Goal: Task Accomplishment & Management: Complete application form

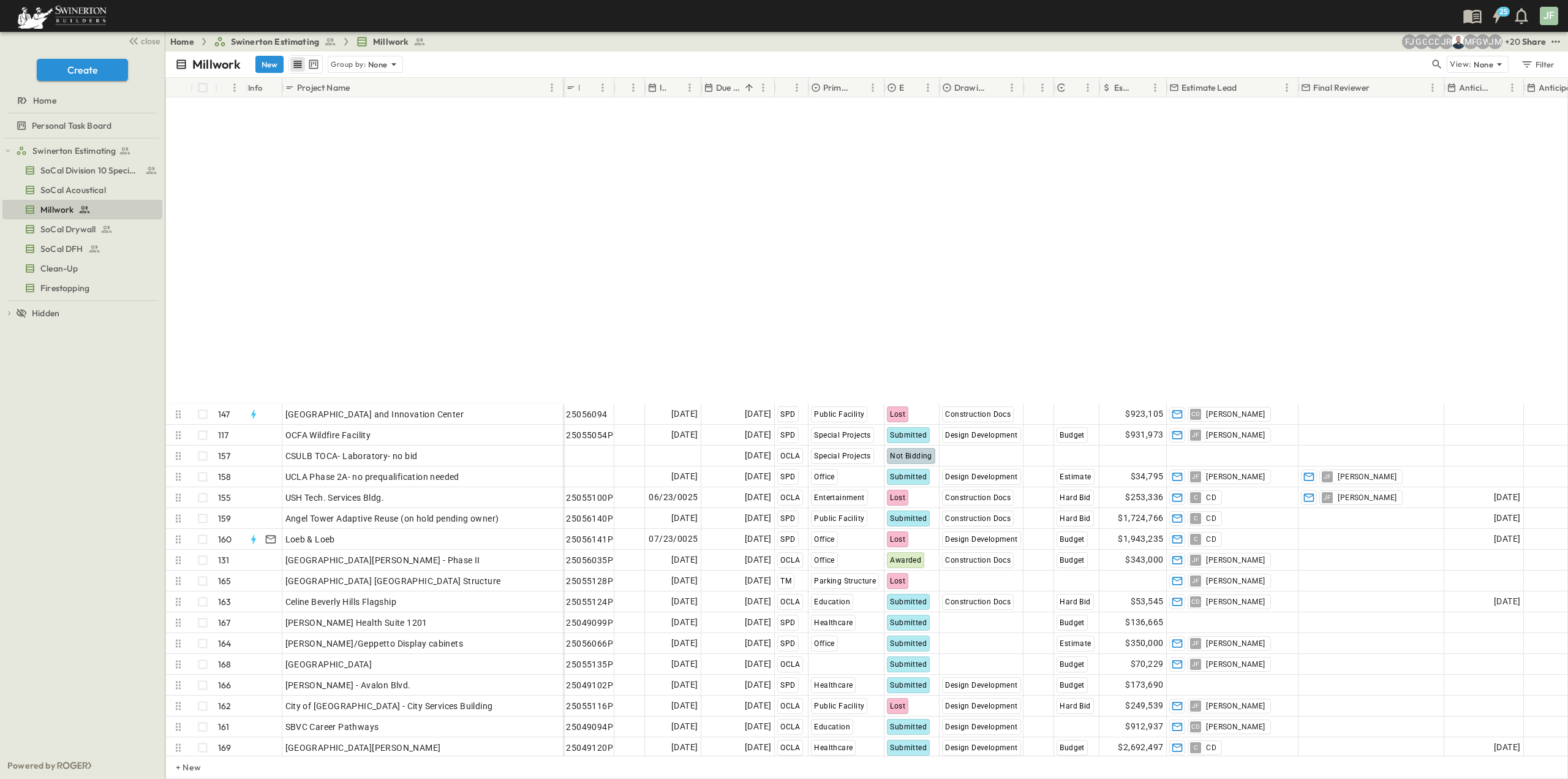
scroll to position [3121, 0]
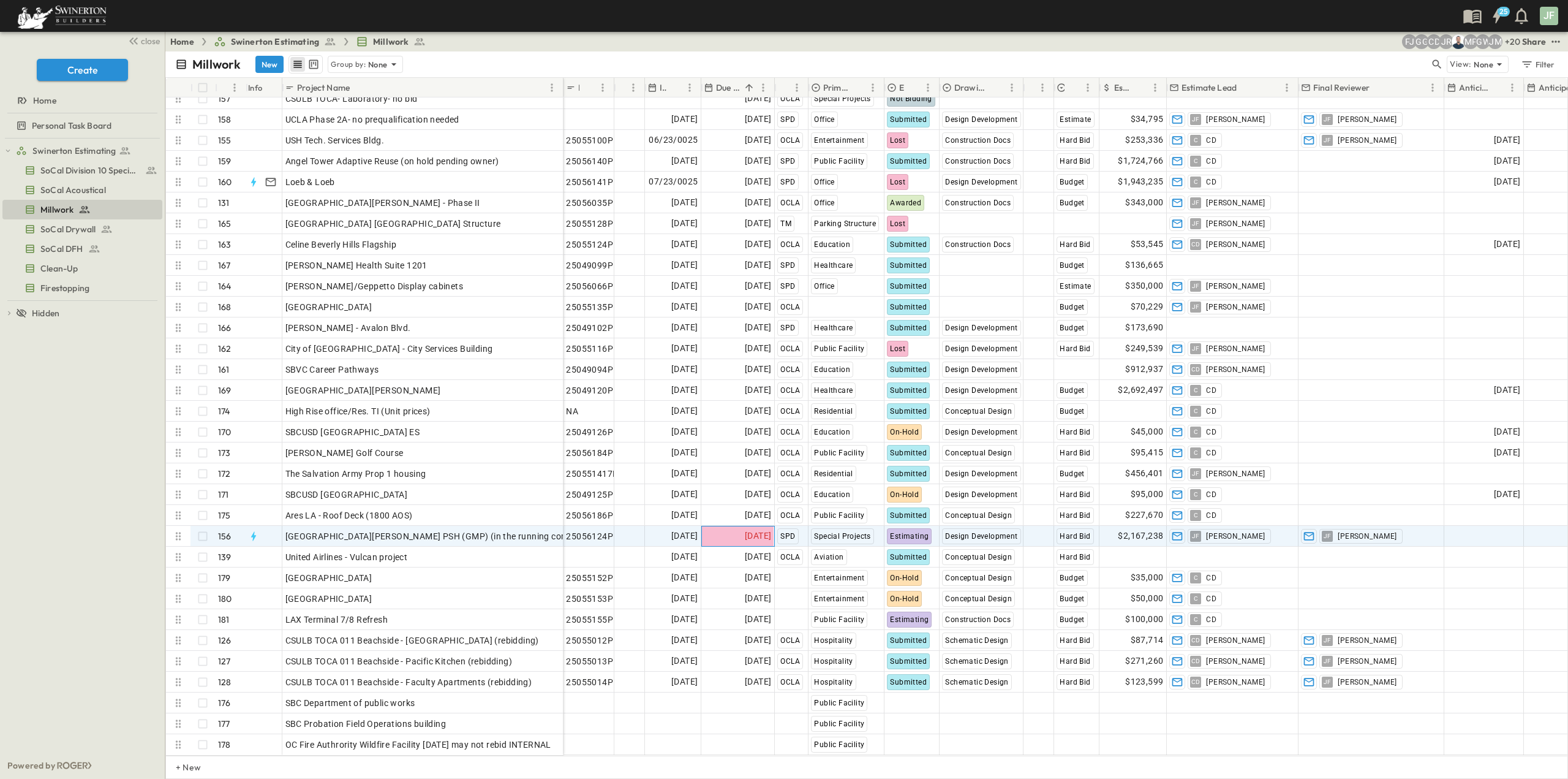
click at [755, 533] on span "[DATE]" at bounding box center [758, 536] width 27 height 14
click at [786, 650] on button "15" at bounding box center [791, 646] width 22 height 22
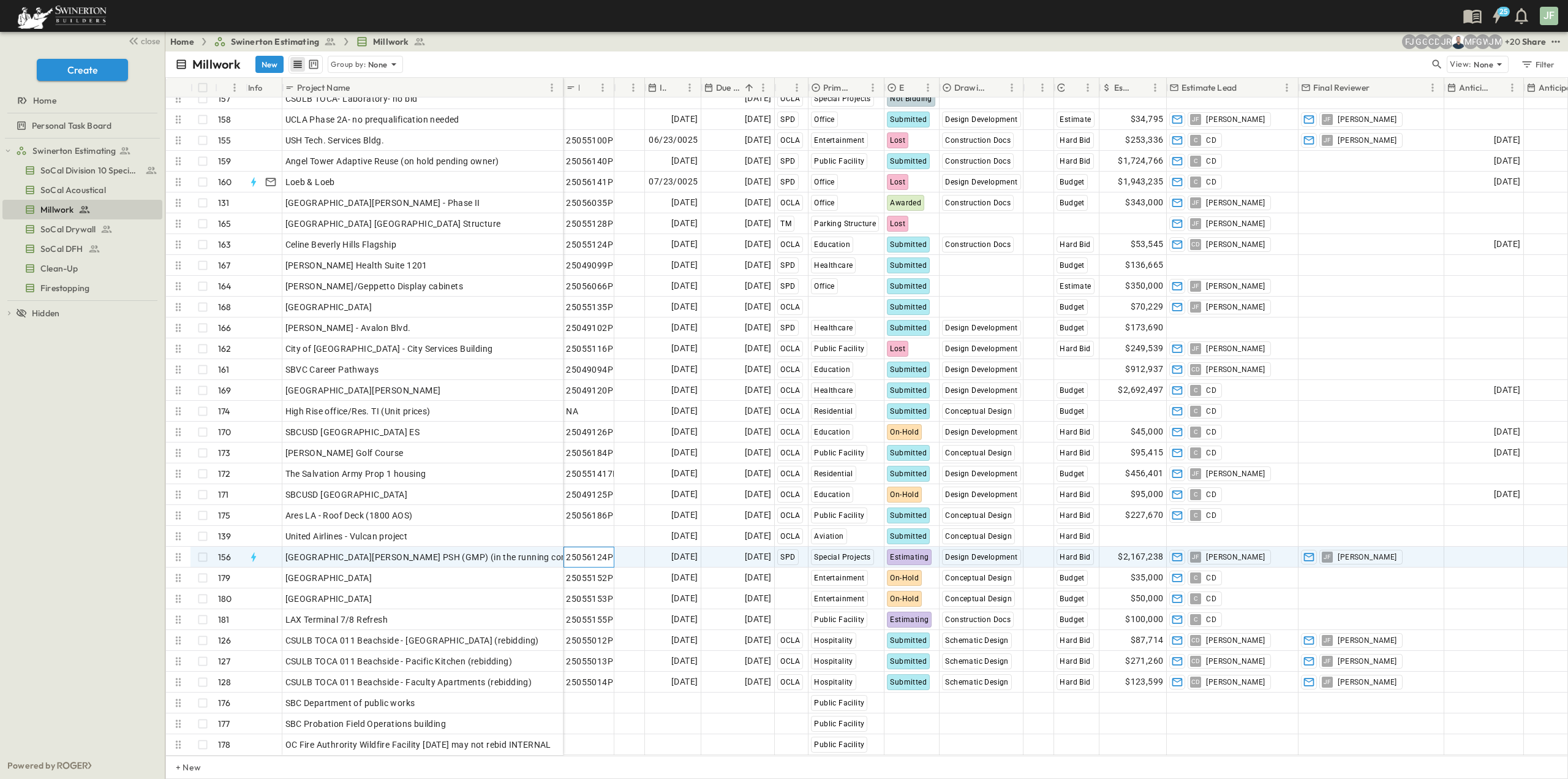
click at [602, 551] on span "25056124P" at bounding box center [590, 557] width 48 height 12
drag, startPoint x: 605, startPoint y: 549, endPoint x: 564, endPoint y: 549, distance: 41.0
click at [564, 549] on input "*********" at bounding box center [588, 556] width 49 height 15
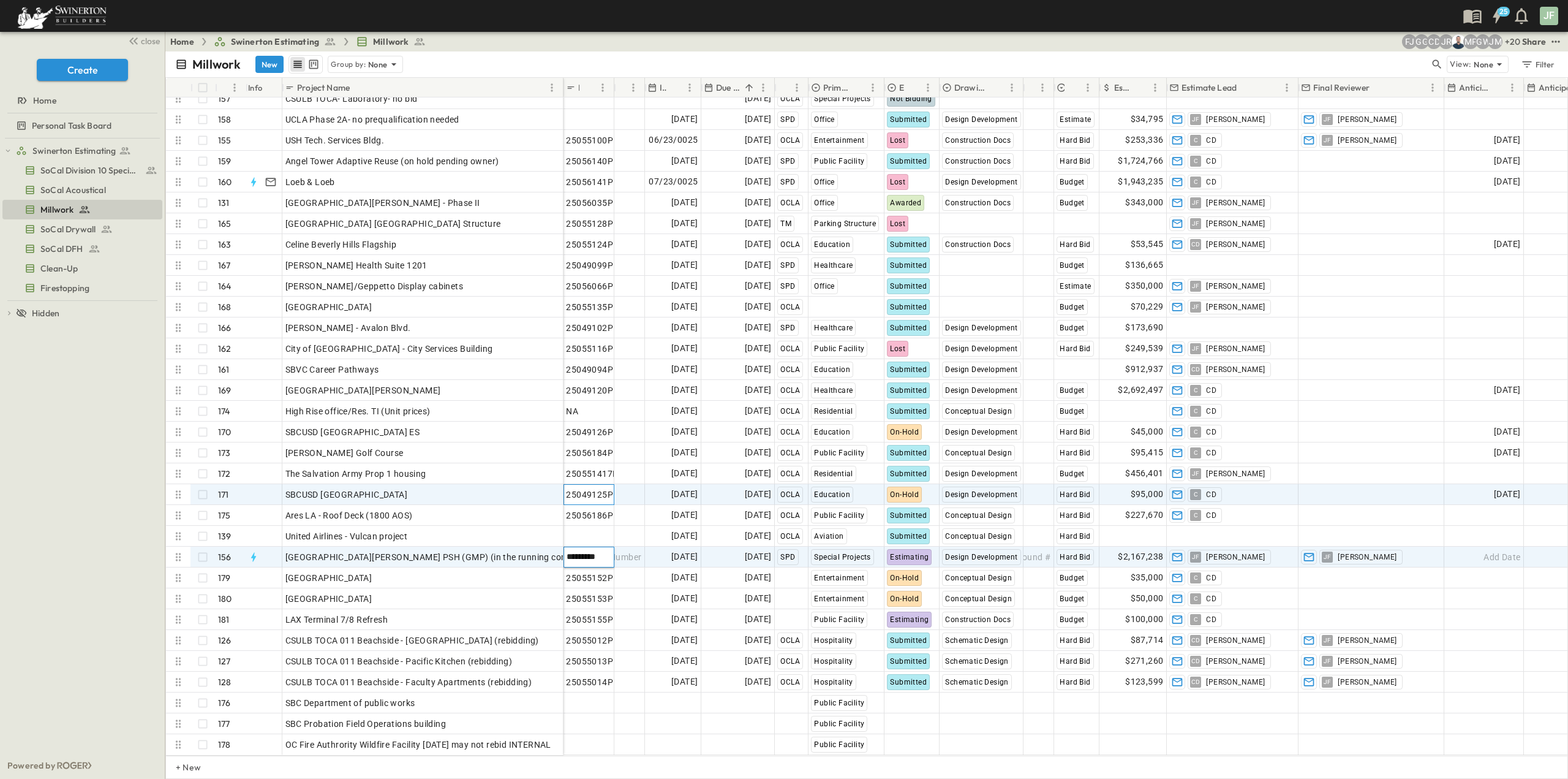
click at [603, 488] on span "25049125P" at bounding box center [590, 494] width 48 height 12
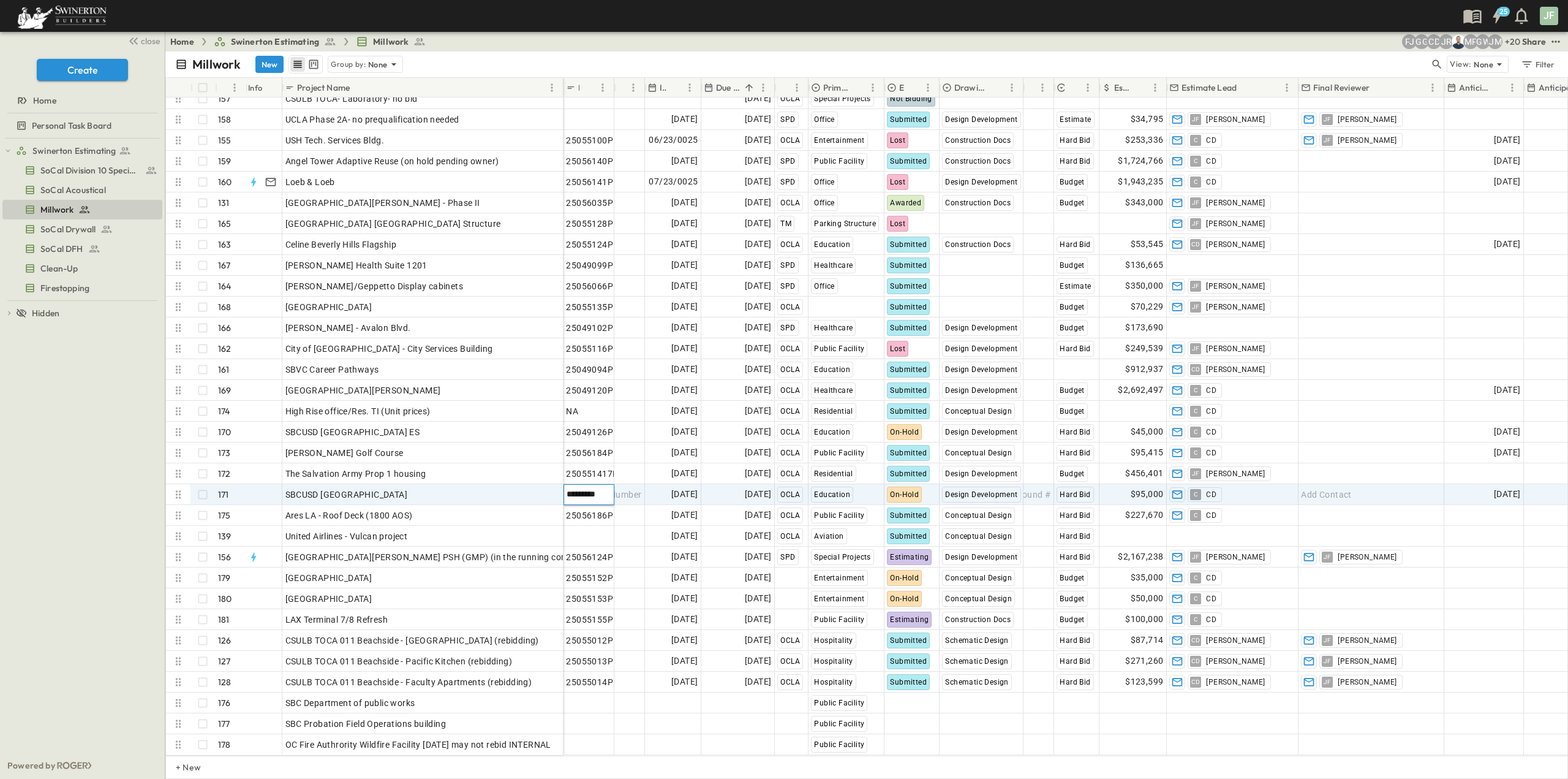
drag, startPoint x: 604, startPoint y: 485, endPoint x: 565, endPoint y: 483, distance: 39.1
click at [565, 486] on input "*********" at bounding box center [588, 493] width 49 height 15
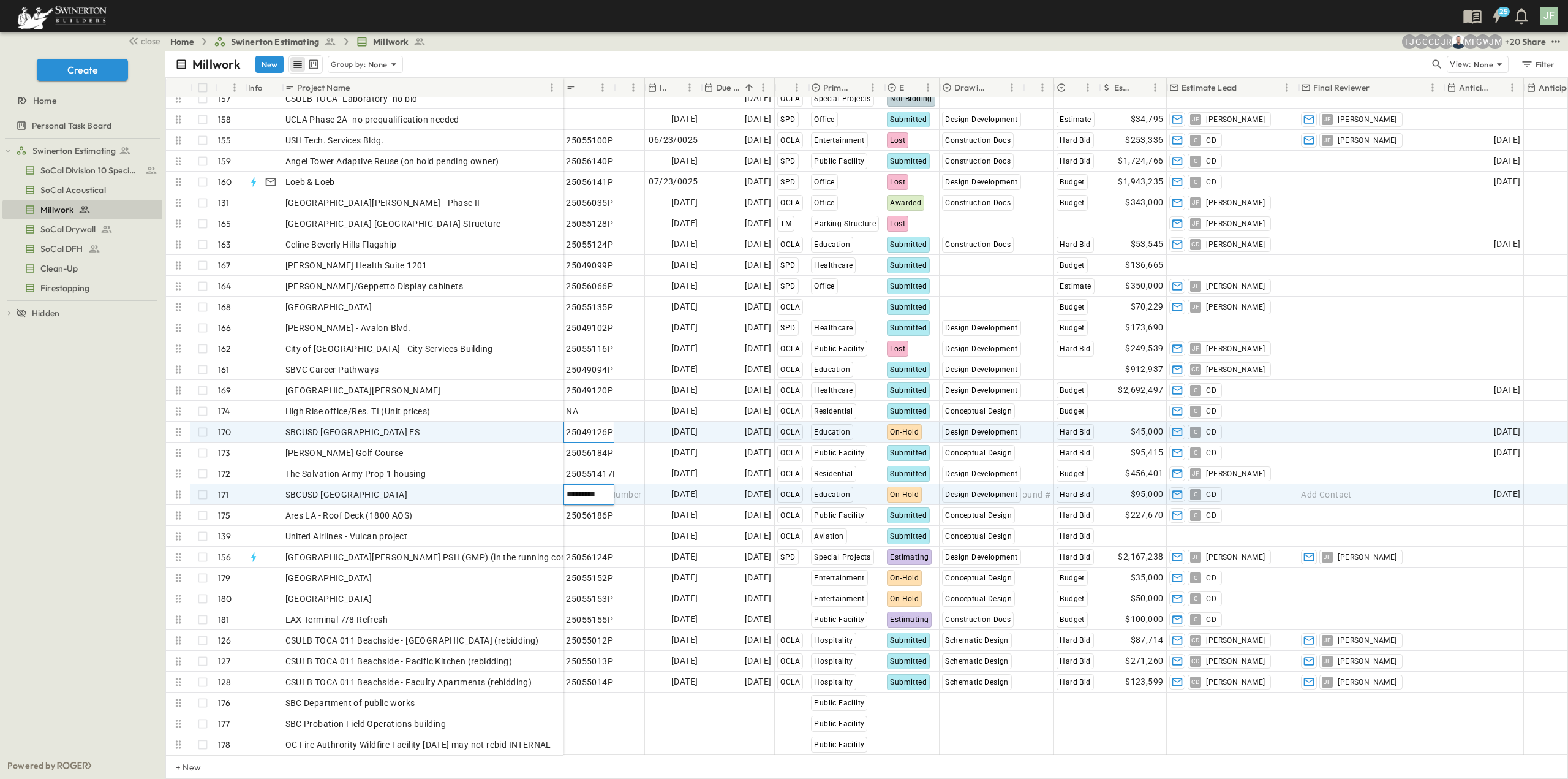
click at [607, 426] on span "25049126P" at bounding box center [590, 432] width 48 height 12
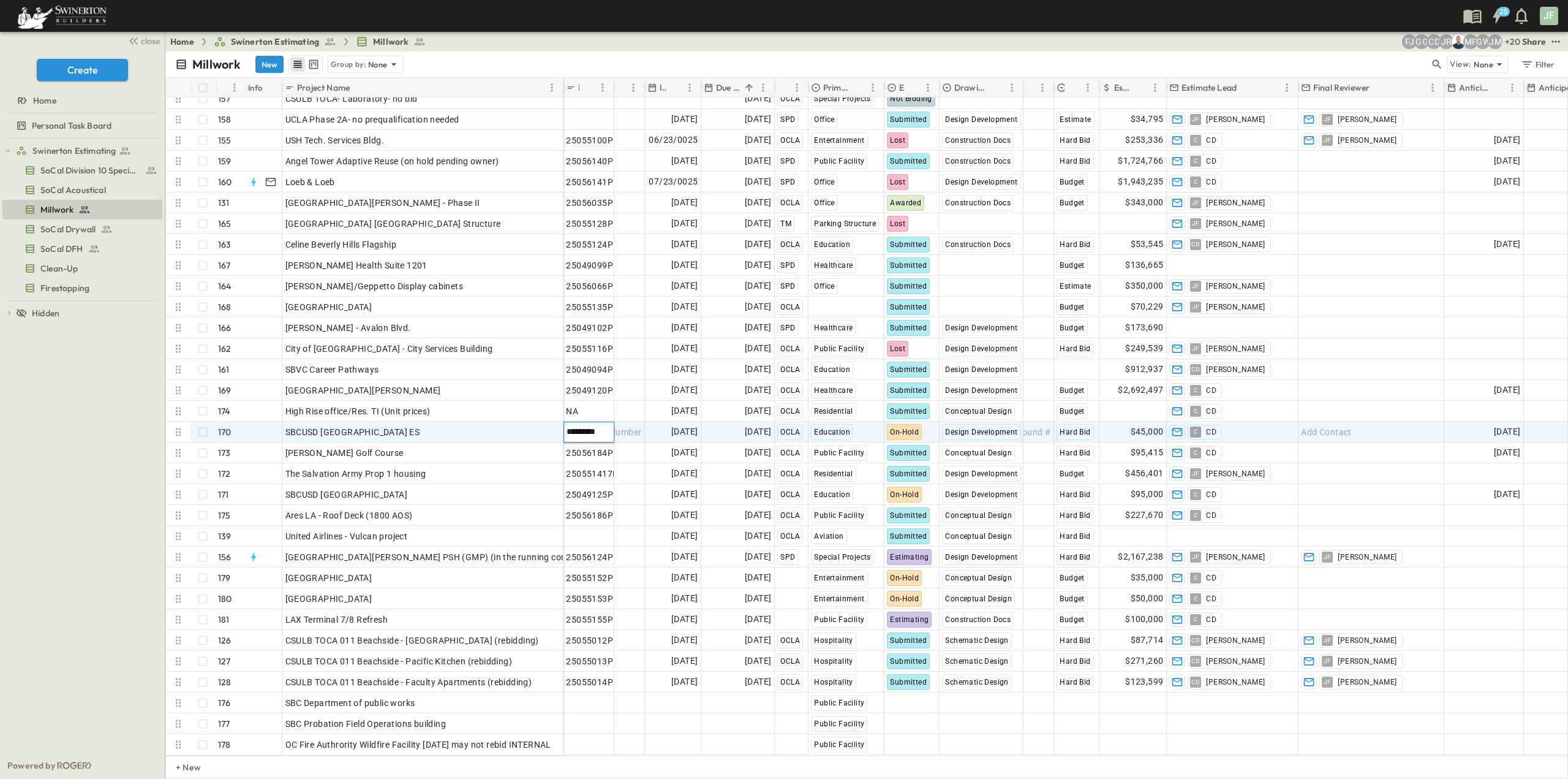
drag, startPoint x: 605, startPoint y: 423, endPoint x: 566, endPoint y: 424, distance: 39.0
click at [566, 424] on input "*********" at bounding box center [588, 431] width 49 height 15
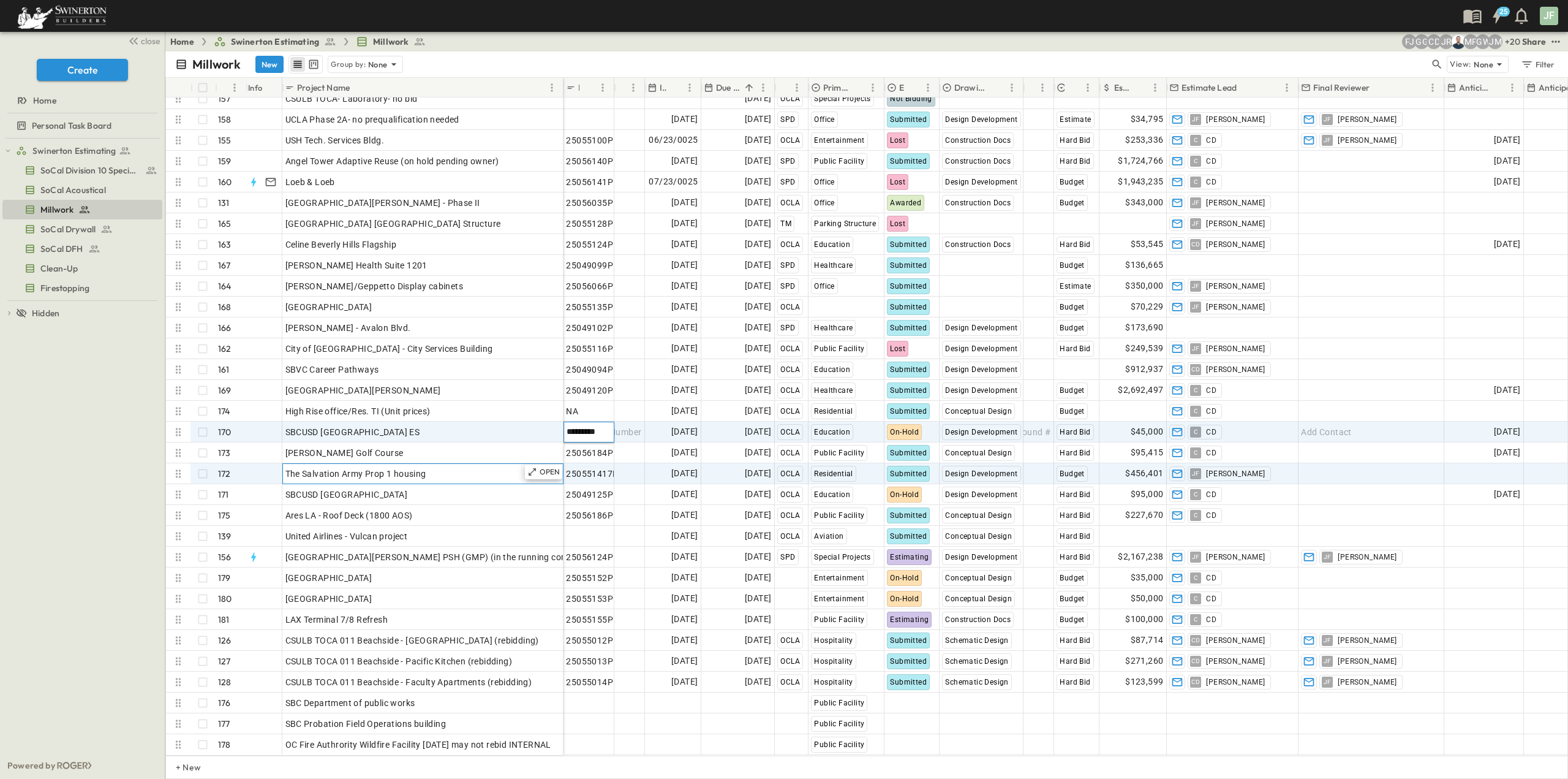
click at [454, 465] on div "The Salvation Army Prop 1 housing" at bounding box center [422, 473] width 275 height 17
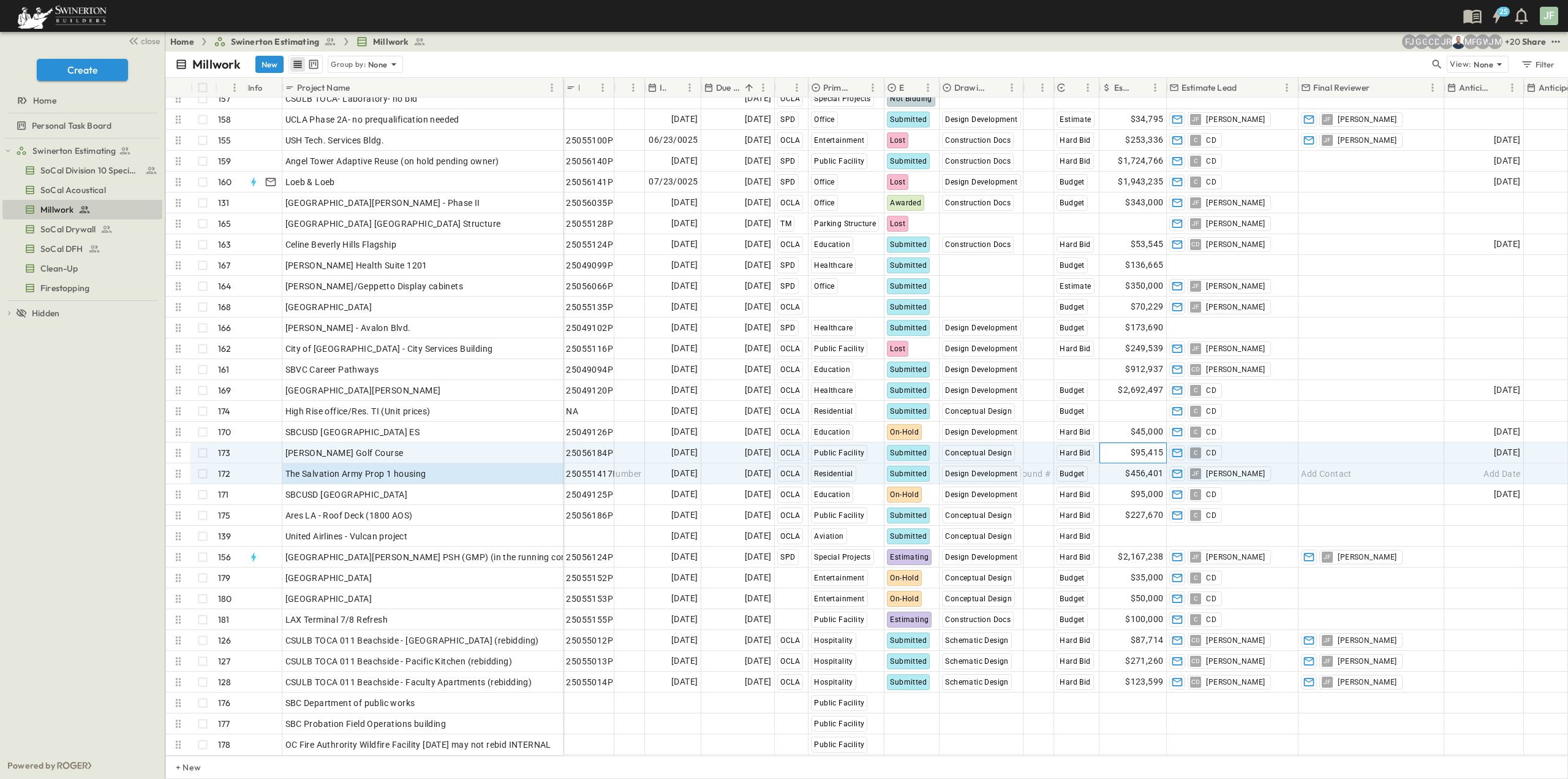
click at [1127, 443] on div "$95,415" at bounding box center [1132, 453] width 66 height 20
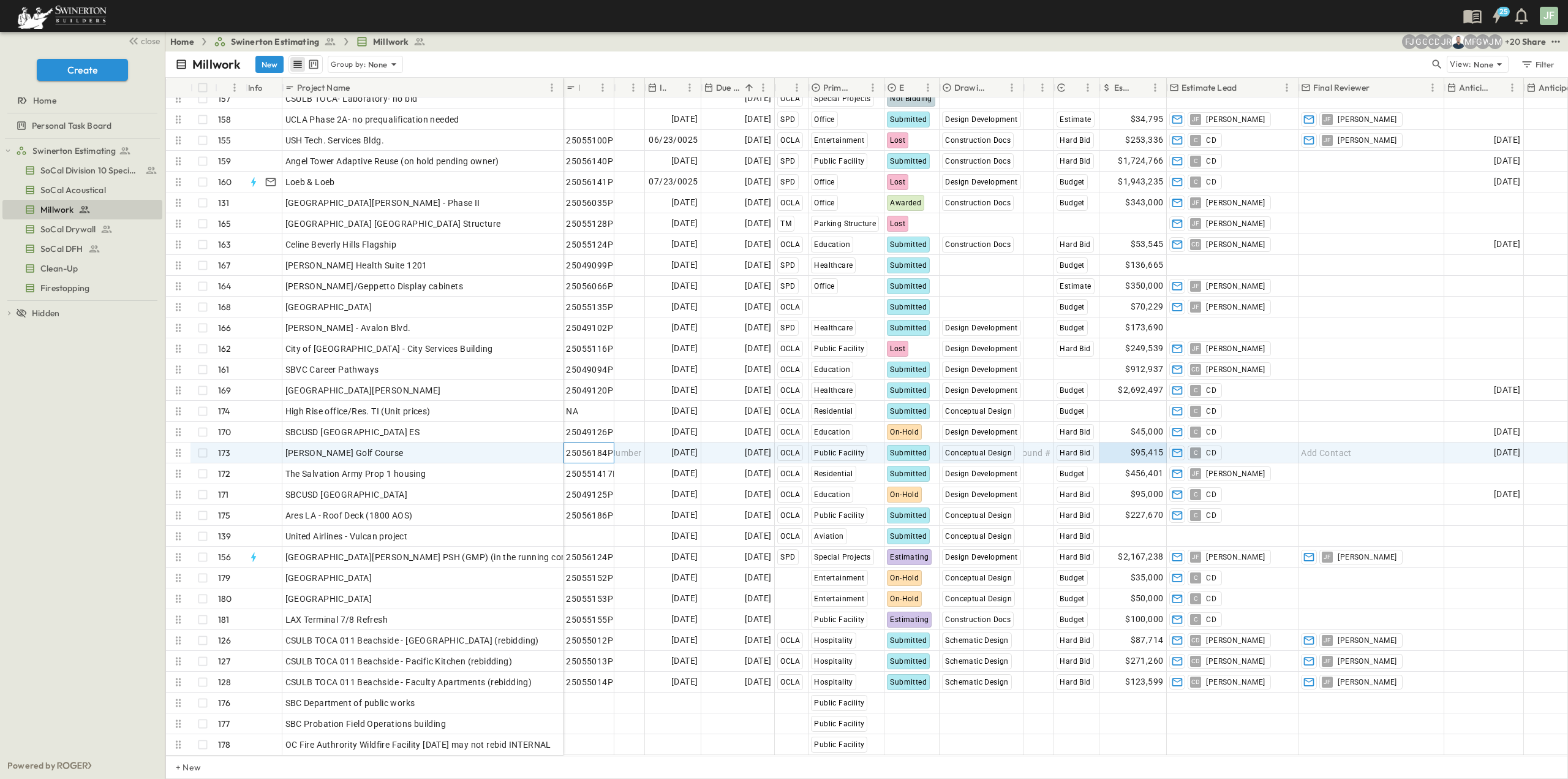
click at [572, 447] on span "25056184P" at bounding box center [590, 453] width 48 height 12
drag, startPoint x: 566, startPoint y: 447, endPoint x: 605, endPoint y: 449, distance: 39.1
click at [605, 449] on input "*********" at bounding box center [588, 452] width 49 height 15
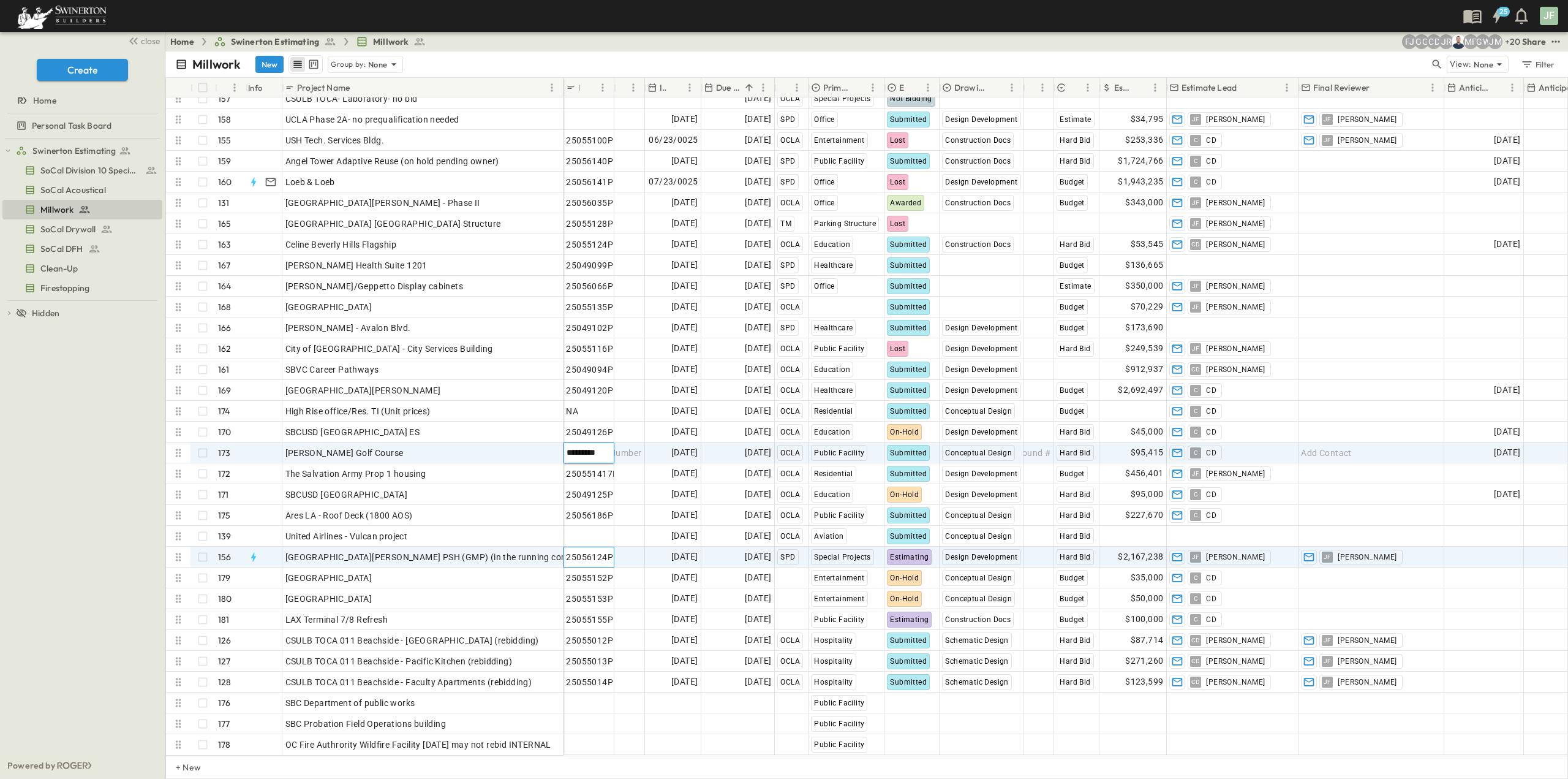
drag, startPoint x: 588, startPoint y: 549, endPoint x: 604, endPoint y: 551, distance: 16.1
click at [588, 551] on span "25056124P" at bounding box center [590, 557] width 48 height 12
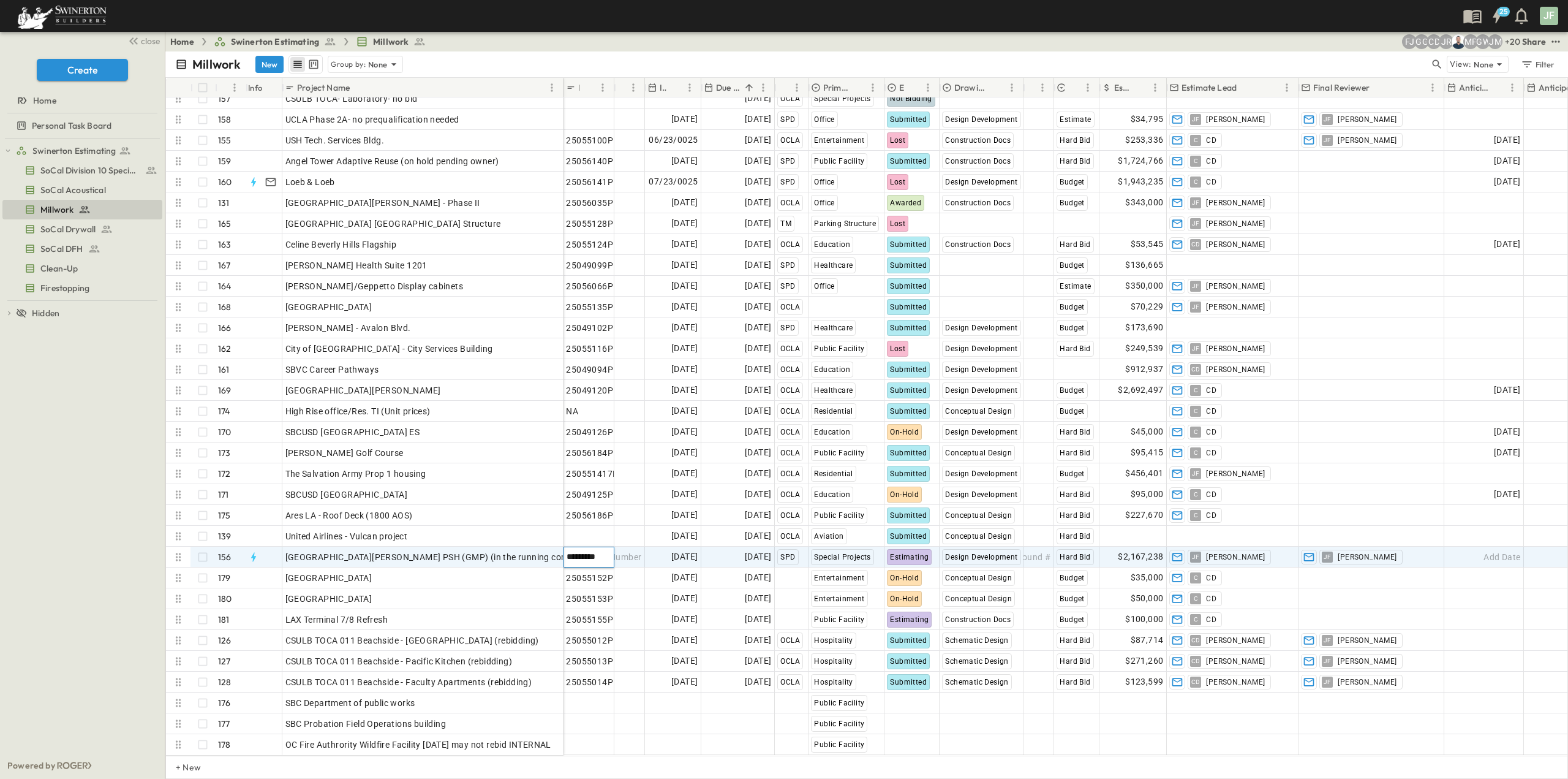
drag, startPoint x: 608, startPoint y: 549, endPoint x: 566, endPoint y: 547, distance: 42.0
click at [566, 549] on input "*********" at bounding box center [588, 556] width 49 height 15
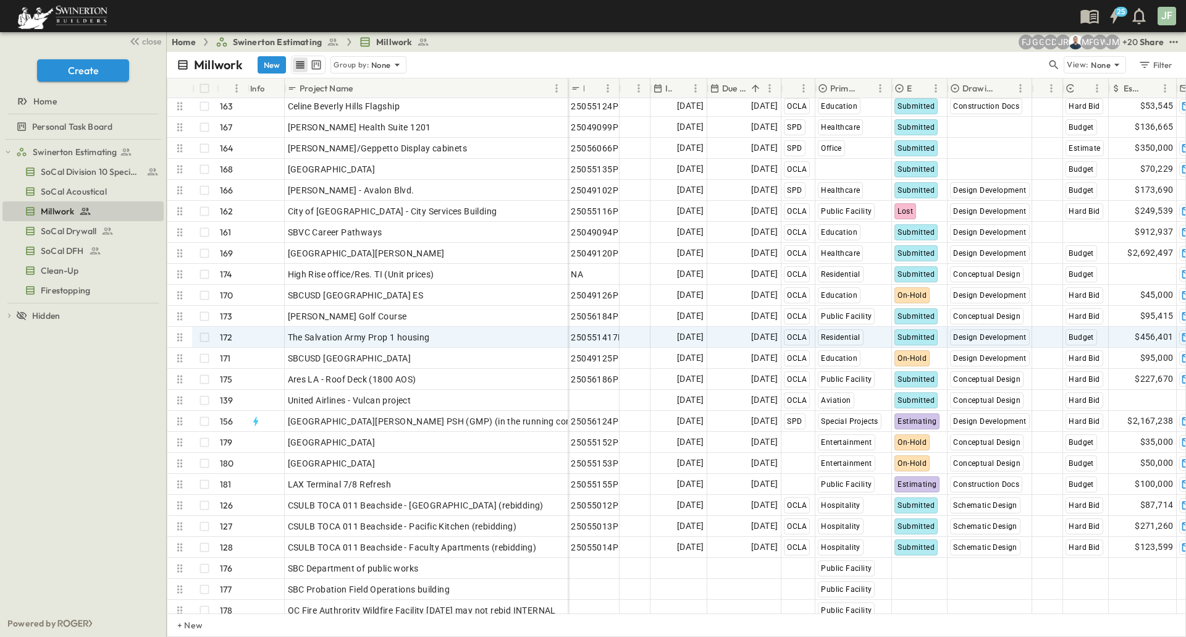
scroll to position [3295, 0]
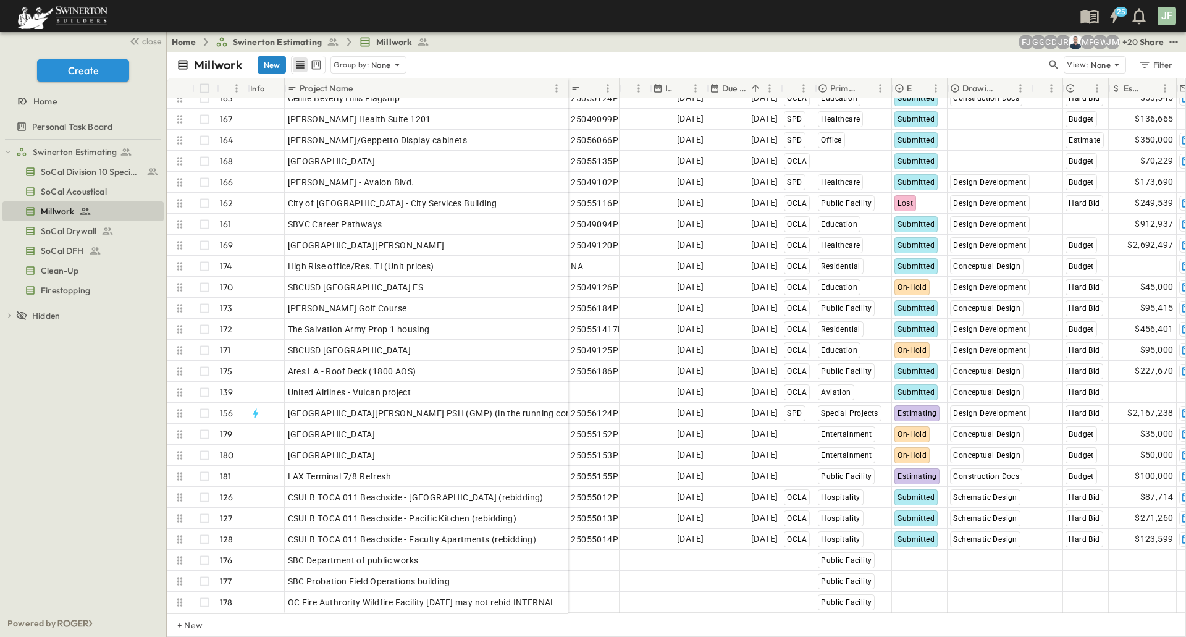
click at [274, 66] on button "New" at bounding box center [271, 64] width 28 height 17
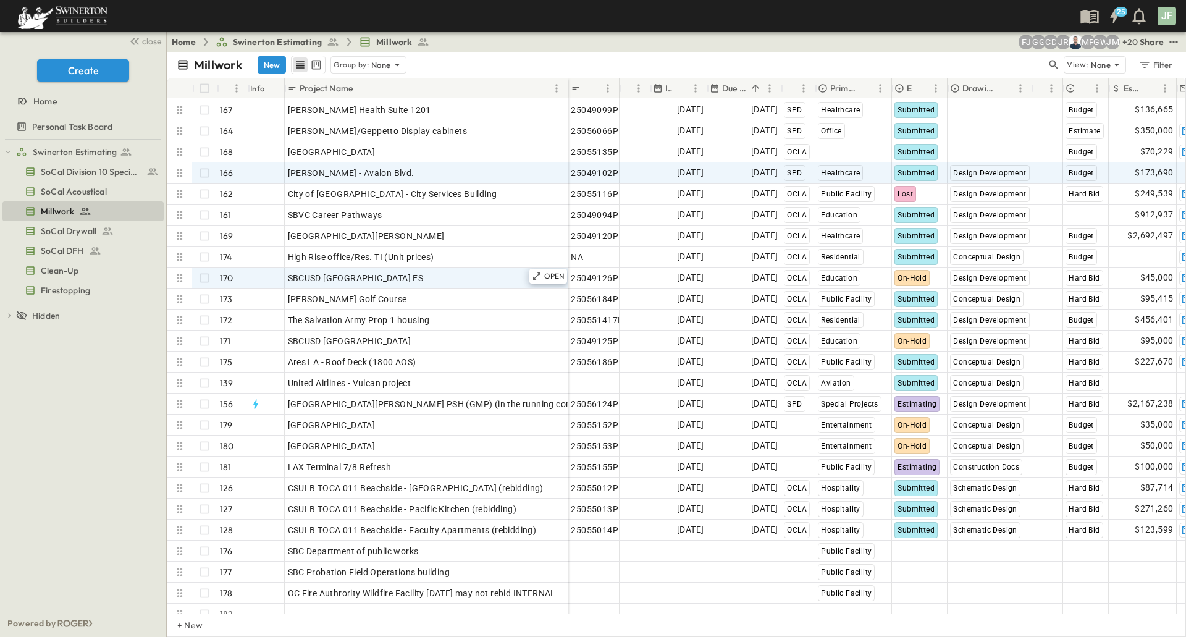
scroll to position [3315, 0]
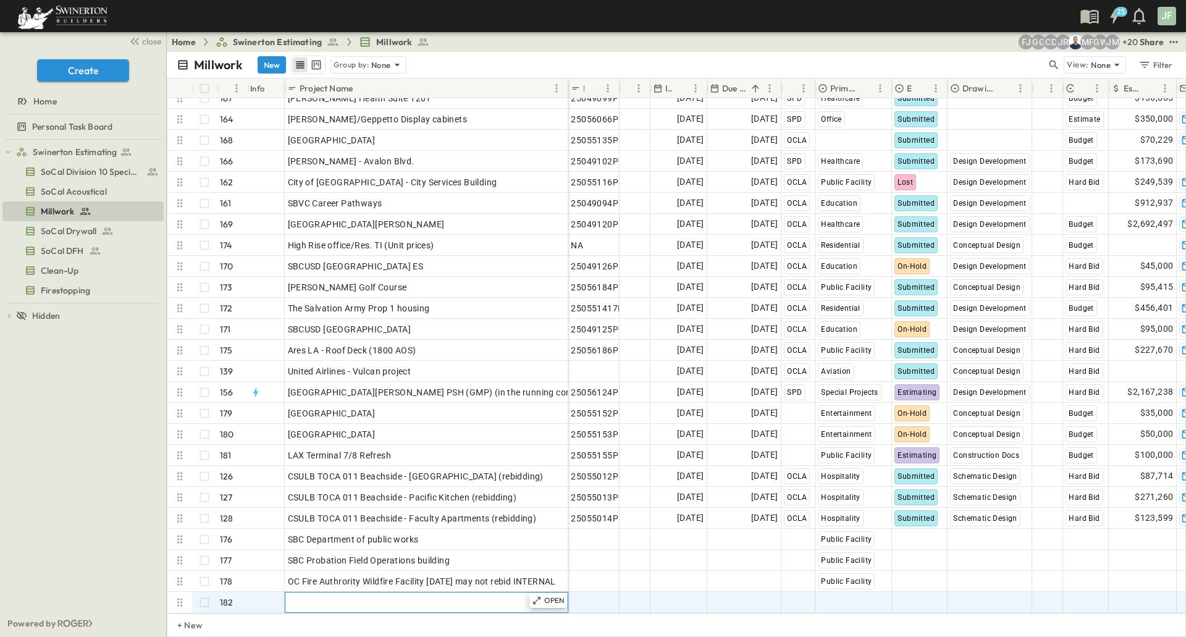
click at [322, 596] on span "Add Name" at bounding box center [309, 602] width 42 height 12
type input "**********"
click at [581, 596] on span "Add P-Code" at bounding box center [595, 602] width 48 height 12
click at [664, 592] on div "Add Date" at bounding box center [678, 602] width 56 height 20
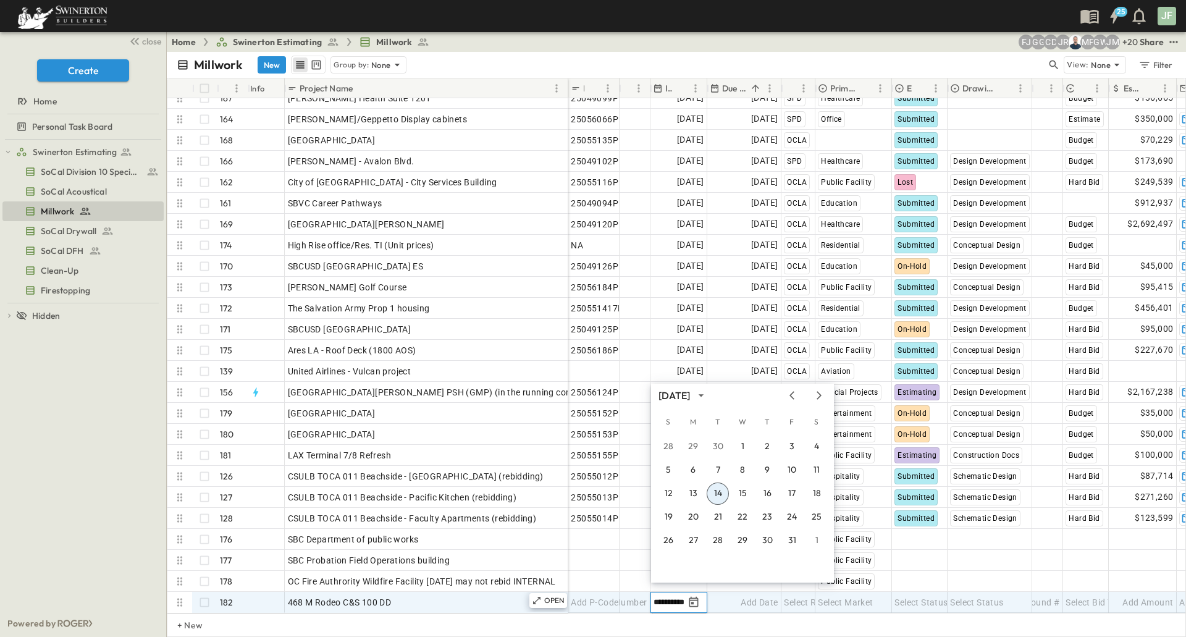
click at [664, 596] on input "**********" at bounding box center [668, 602] width 30 height 12
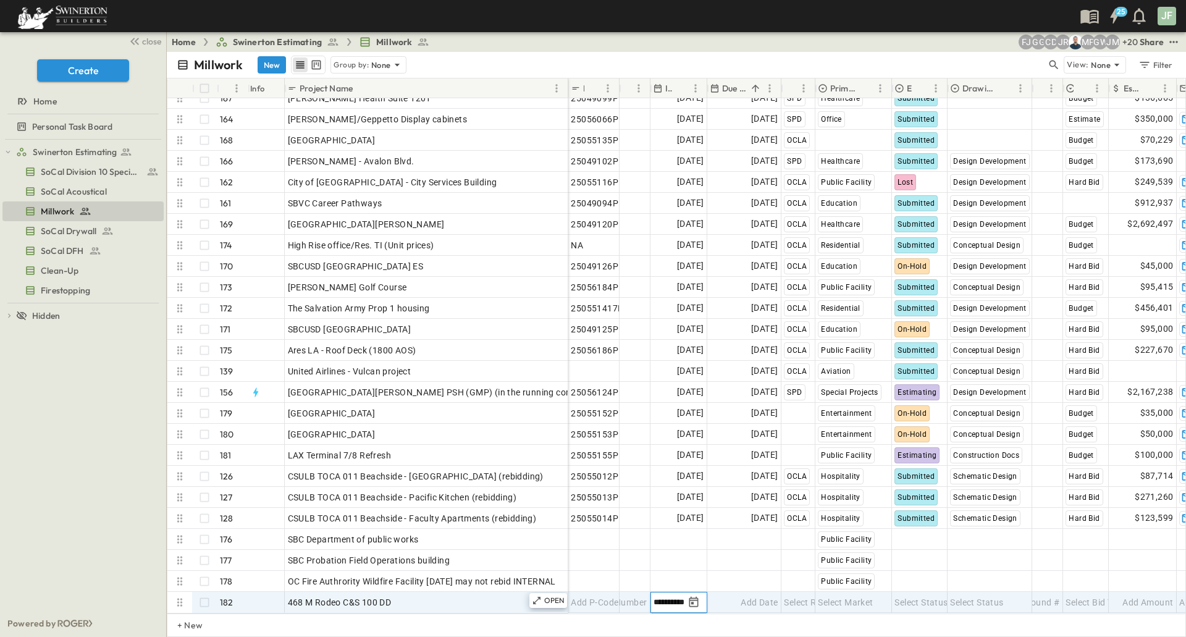
click at [681, 596] on input "**********" at bounding box center [668, 602] width 30 height 12
type input "**********"
click at [693, 597] on icon "Tracking Date Menu" at bounding box center [692, 601] width 9 height 10
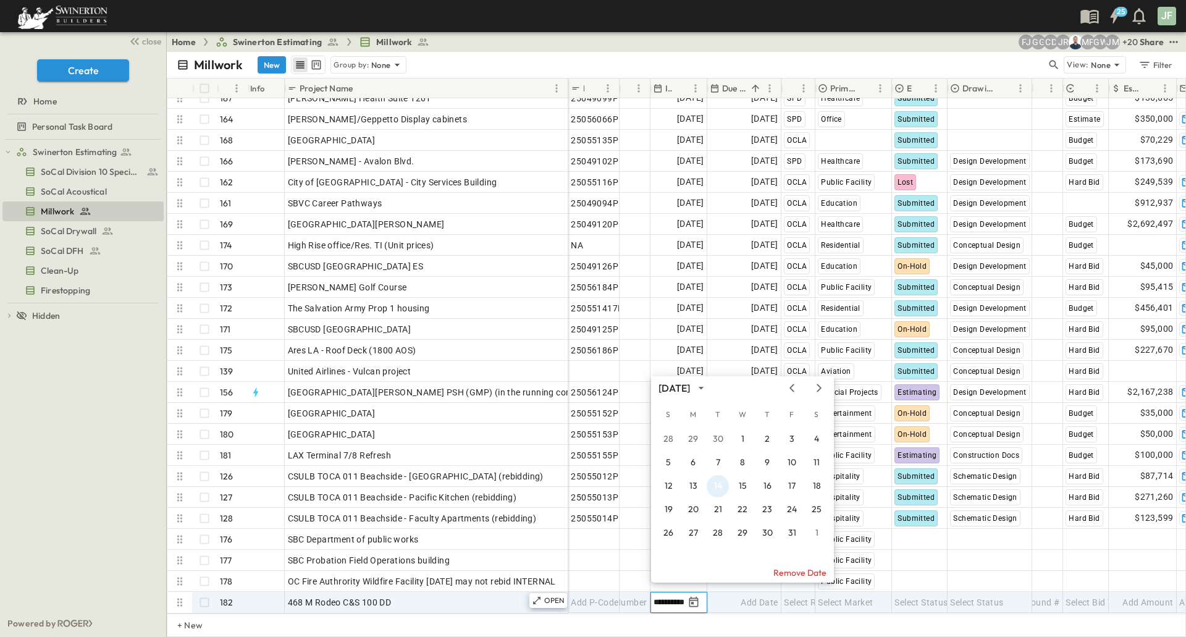
click at [714, 490] on button "14" at bounding box center [717, 486] width 22 height 22
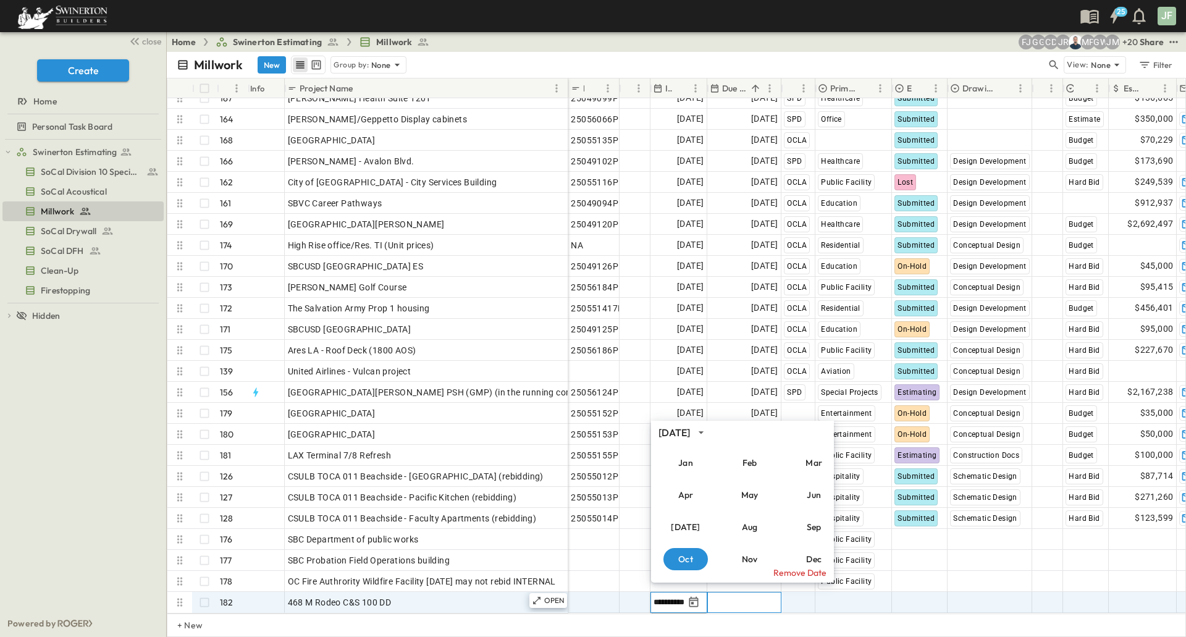
click at [718, 592] on div "Add Date" at bounding box center [743, 602] width 73 height 20
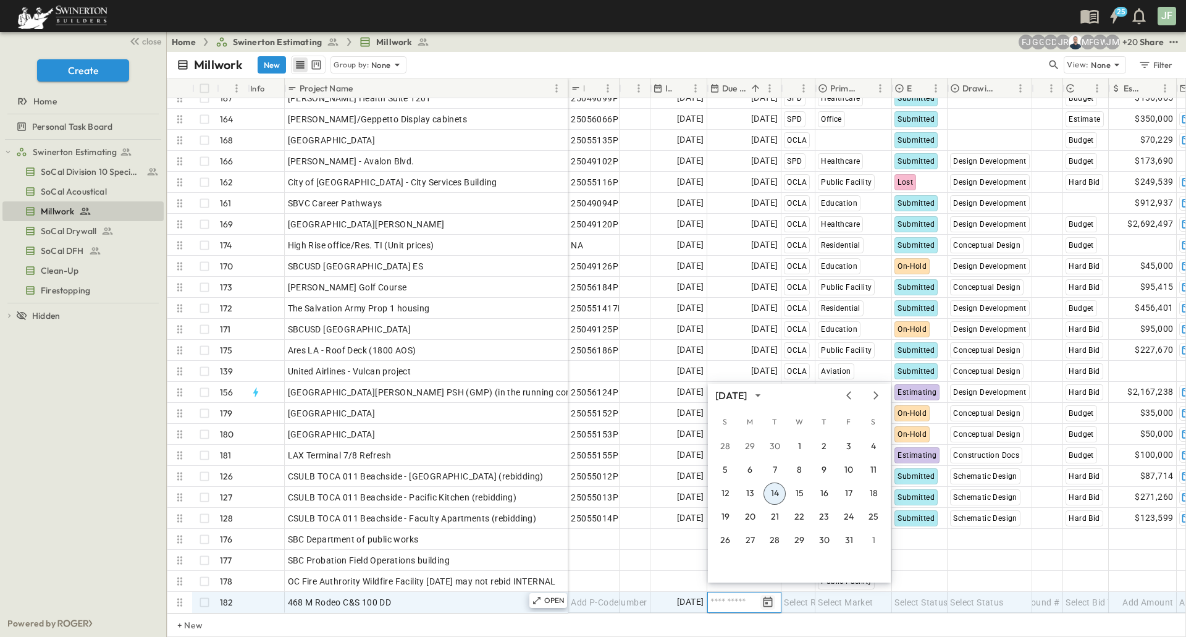
click at [764, 596] on icon "Tracking Date Menu" at bounding box center [767, 602] width 12 height 12
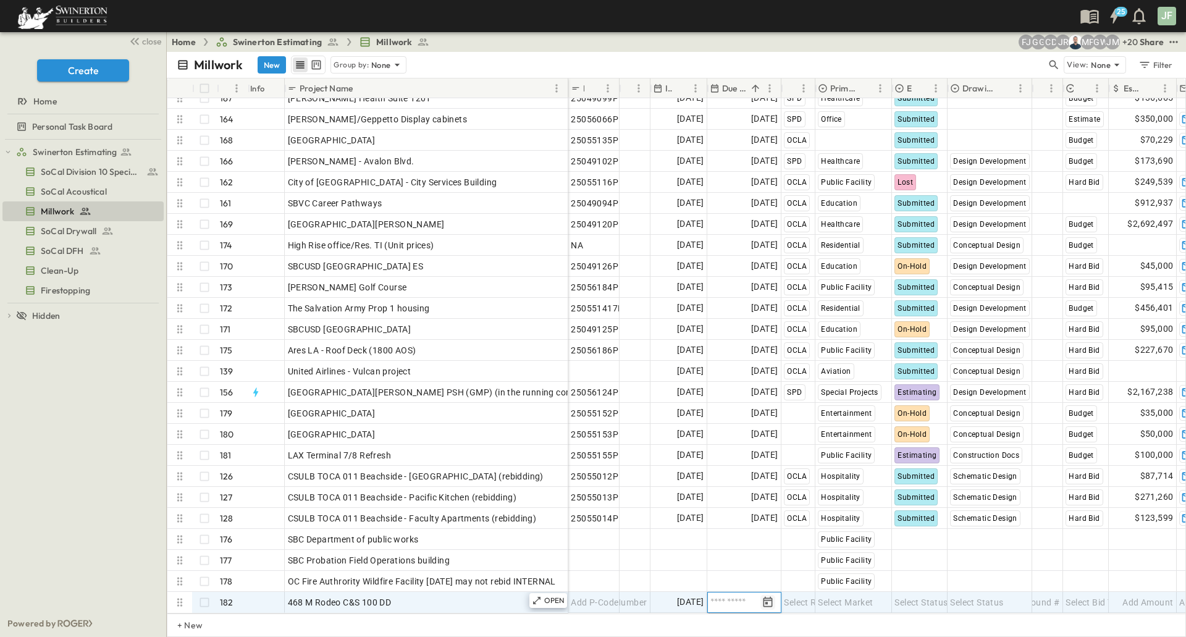
click at [764, 596] on icon "Tracking Date Menu" at bounding box center [767, 602] width 12 height 12
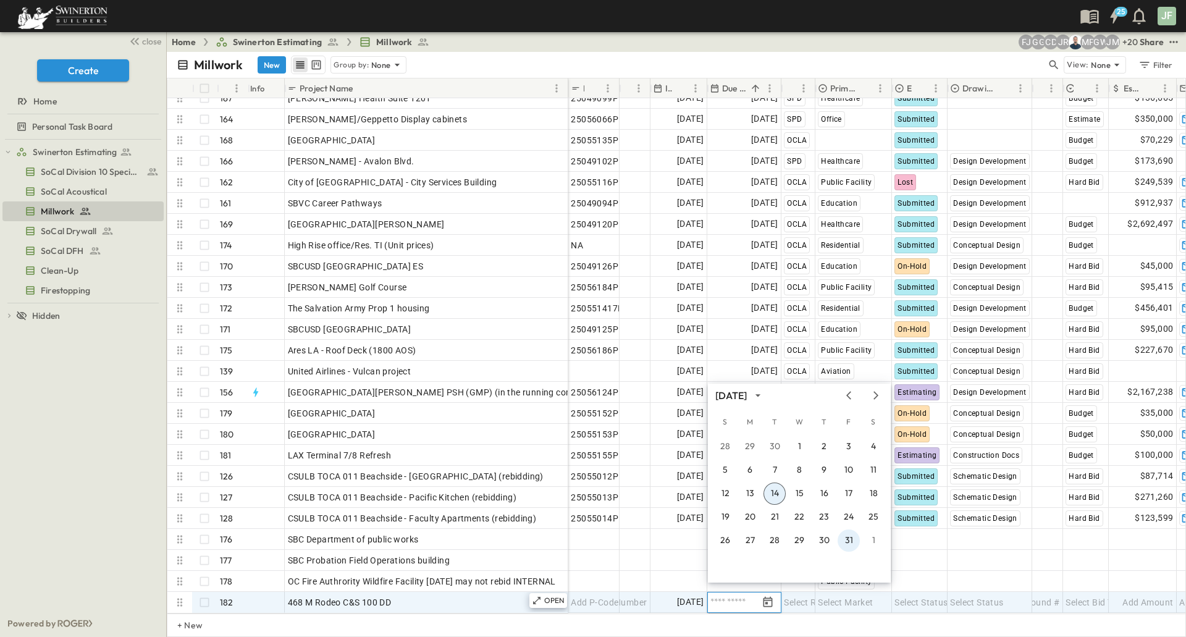
click at [851, 542] on button "31" at bounding box center [848, 540] width 22 height 22
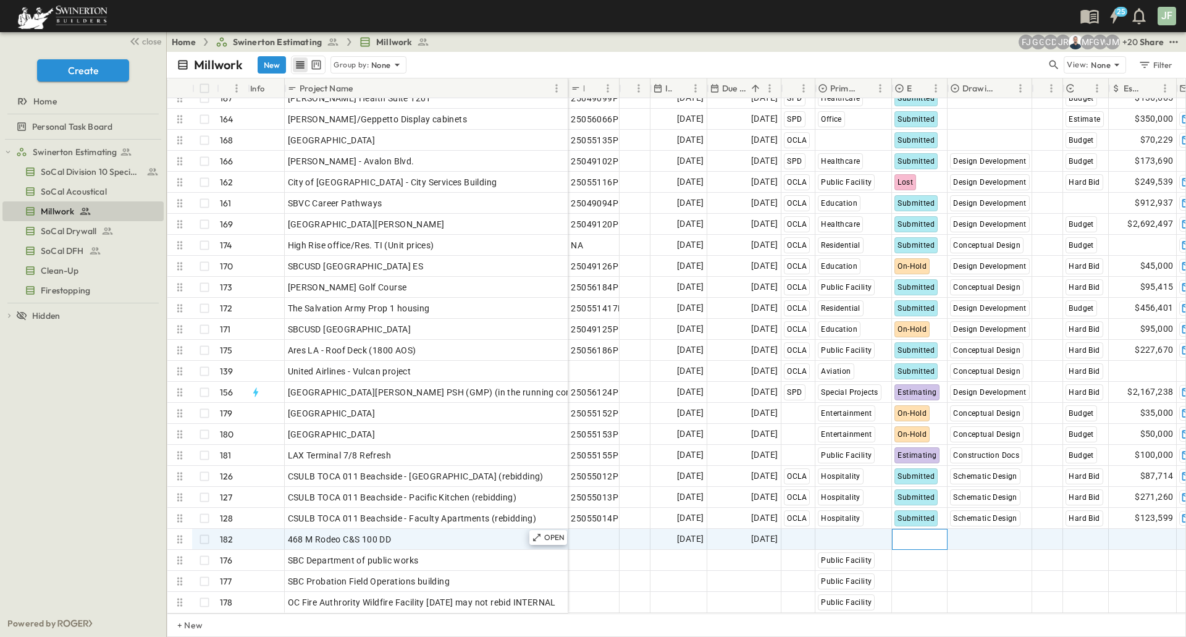
click at [931, 533] on span "Select Status" at bounding box center [920, 539] width 53 height 12
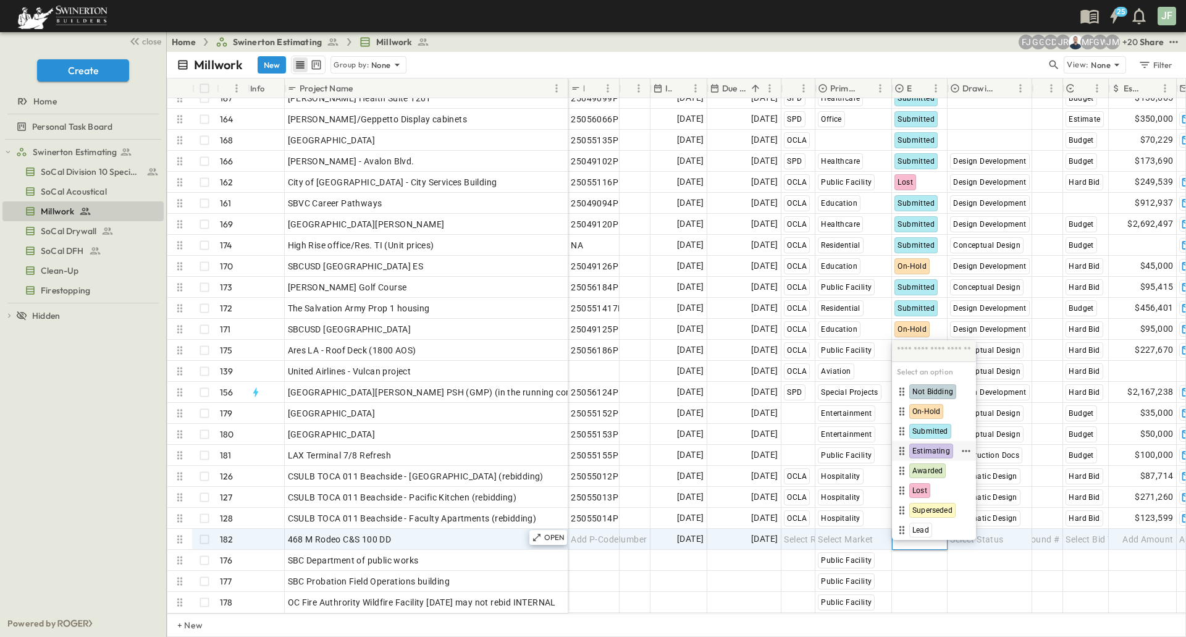
click at [924, 448] on span "Estimating" at bounding box center [931, 451] width 38 height 10
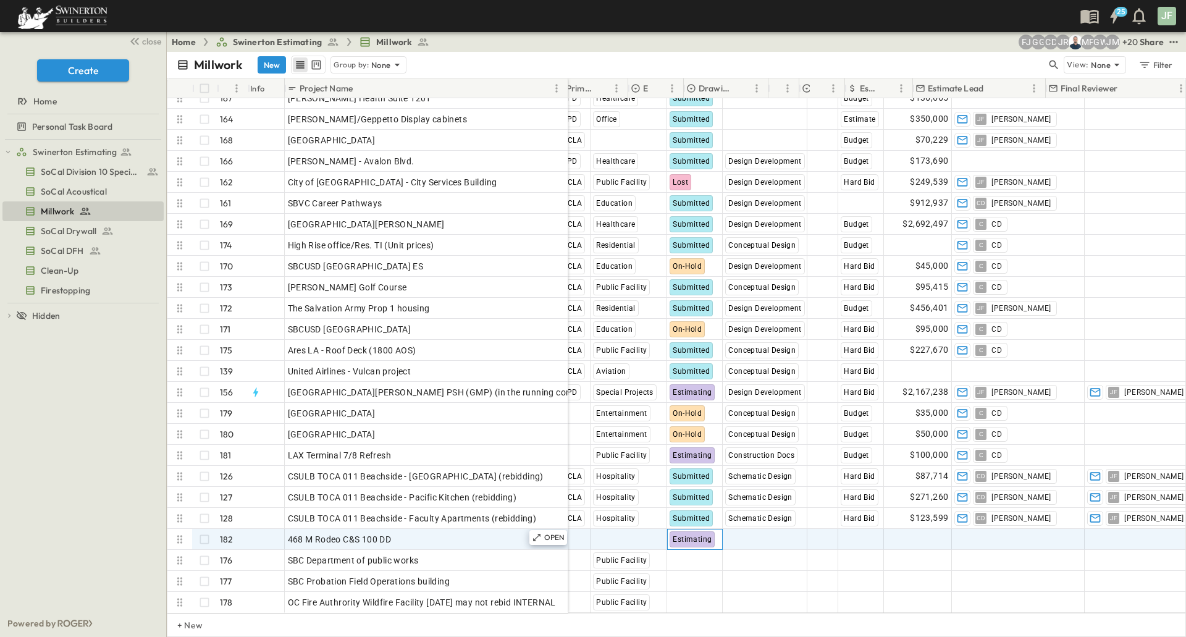
scroll to position [3316, 264]
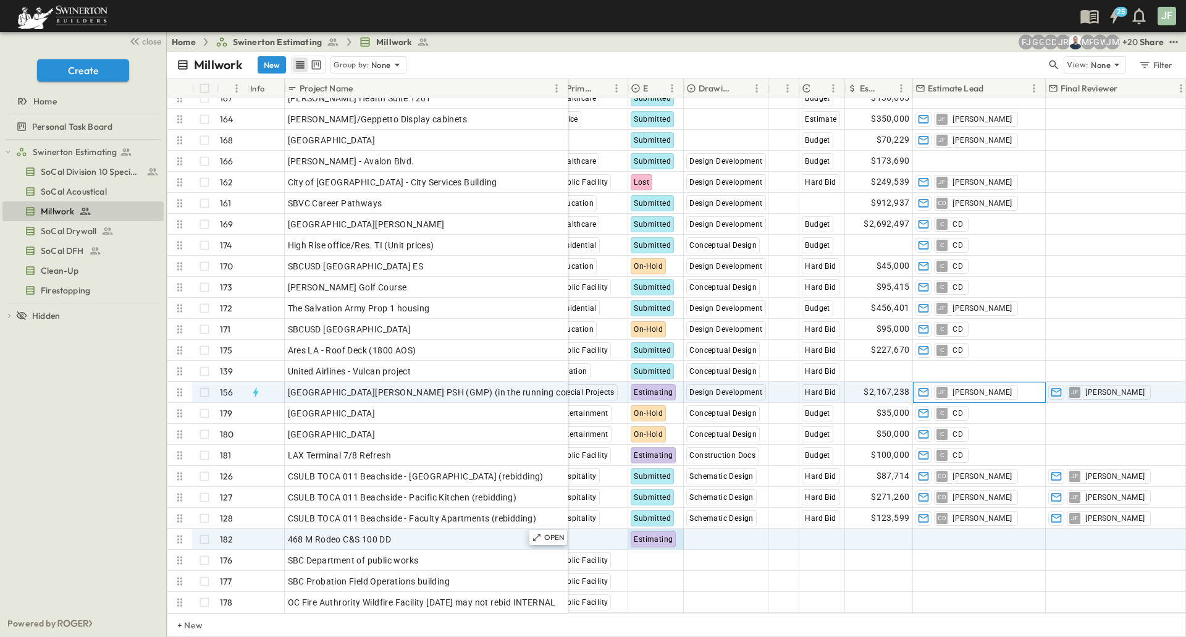
click at [956, 387] on span "[PERSON_NAME]" at bounding box center [981, 392] width 59 height 10
click at [957, 382] on span "[PERSON_NAME]" at bounding box center [963, 383] width 52 height 10
click at [1058, 374] on li "Copy email address" at bounding box center [1067, 379] width 95 height 15
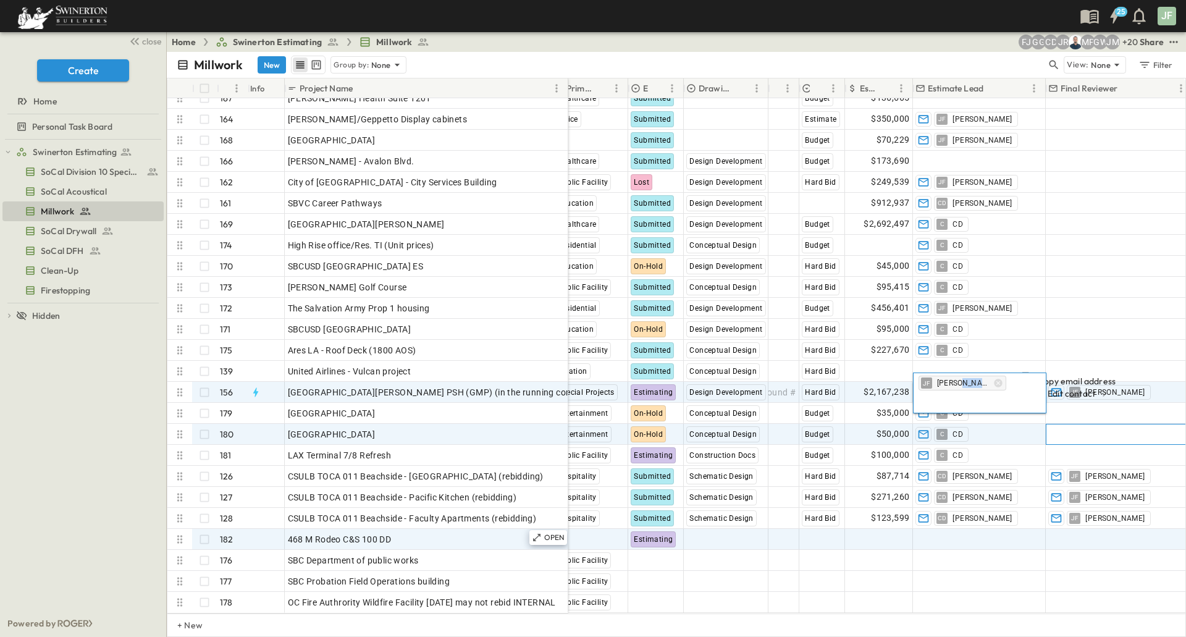
click at [1082, 428] on span "Add Contact" at bounding box center [1073, 434] width 51 height 12
click at [1082, 385] on div "JF Jorge Franco" at bounding box center [1107, 392] width 83 height 15
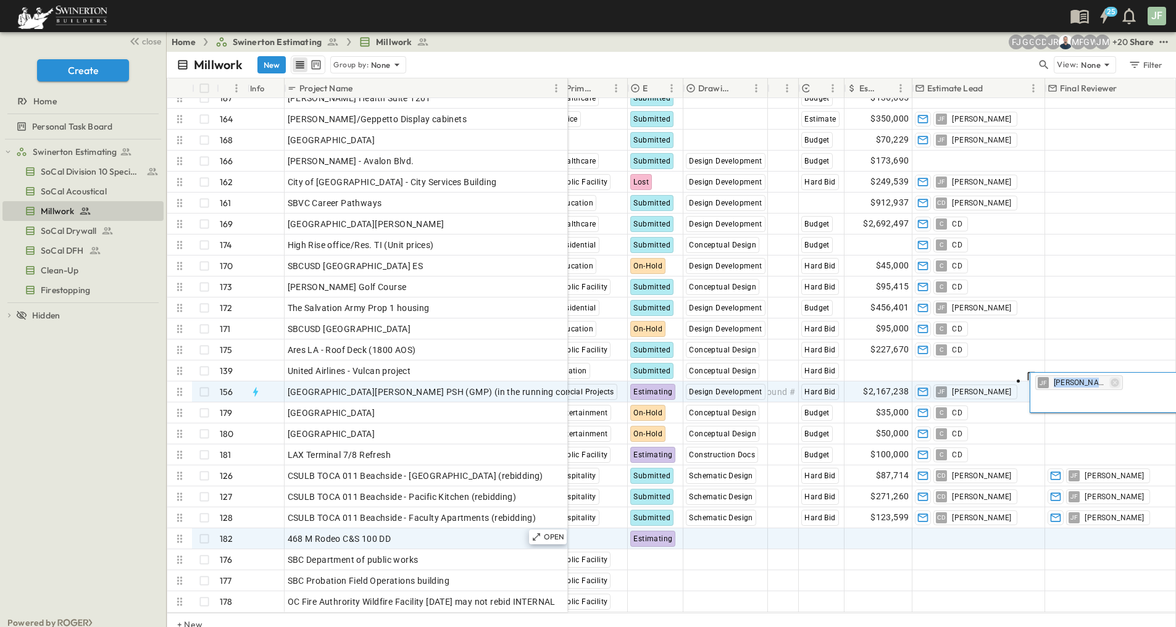
click at [1110, 384] on icon "button" at bounding box center [1115, 383] width 10 height 10
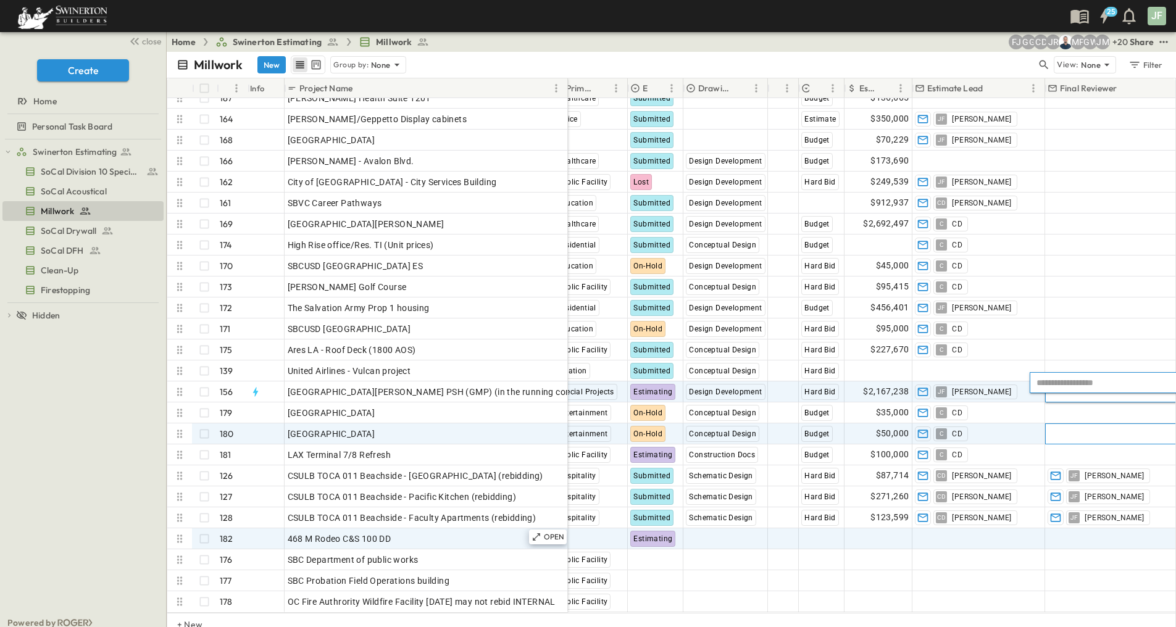
click at [1076, 424] on div "Add Contact" at bounding box center [1118, 434] width 146 height 20
